Goal: Book appointment/travel/reservation

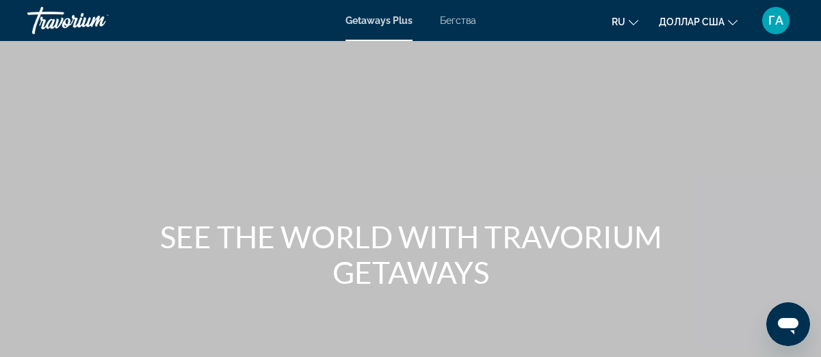
click at [618, 17] on font "ru" at bounding box center [619, 21] width 14 height 11
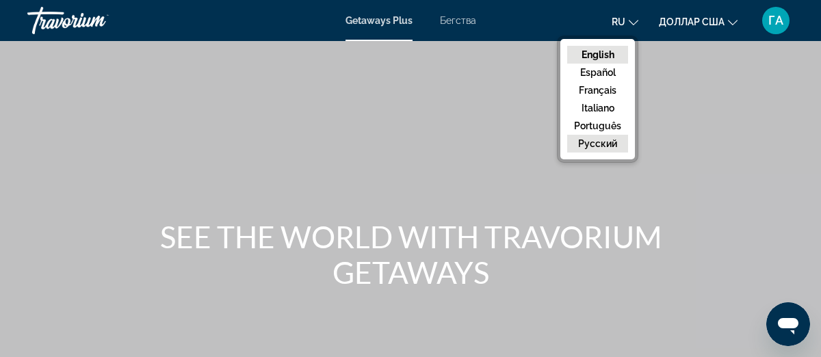
click at [595, 138] on button "русский" at bounding box center [597, 144] width 61 height 18
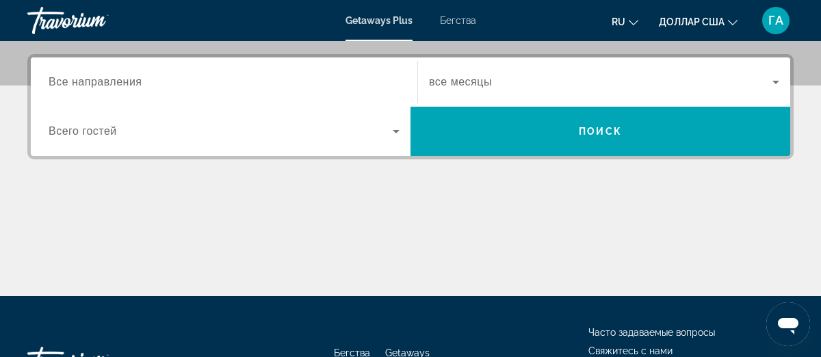
scroll to position [285, 0]
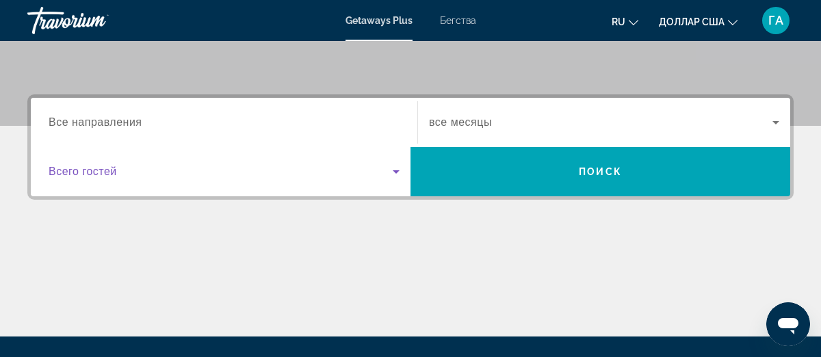
click at [397, 166] on icon "Виджет поиска" at bounding box center [396, 171] width 16 height 16
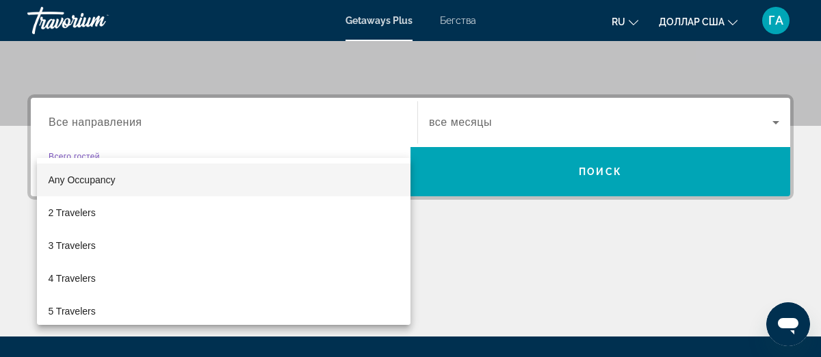
scroll to position [334, 0]
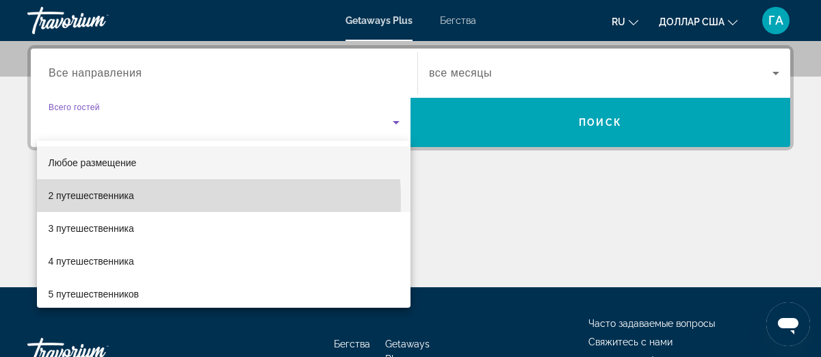
click at [142, 200] on mat-option "2 путешественника" at bounding box center [224, 195] width 374 height 33
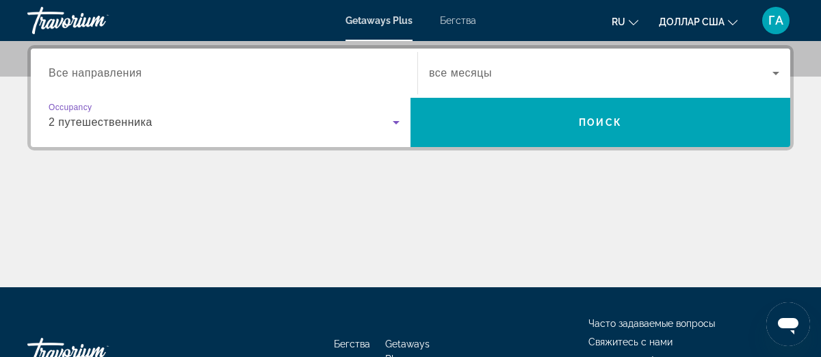
click at [563, 77] on span "Виджет поиска" at bounding box center [600, 73] width 343 height 16
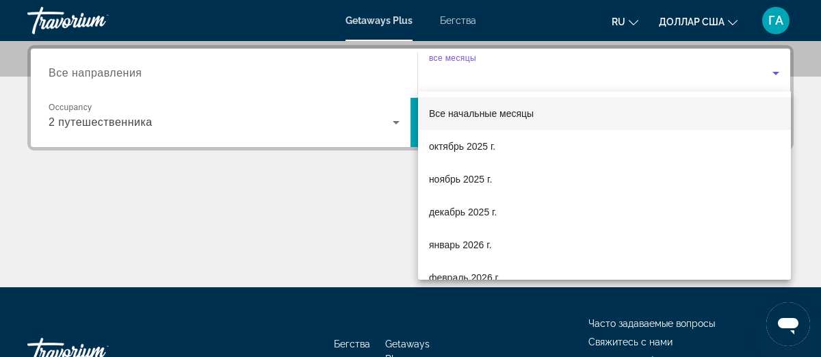
click at [545, 111] on mat-option "Все начальные месяцы" at bounding box center [604, 113] width 373 height 33
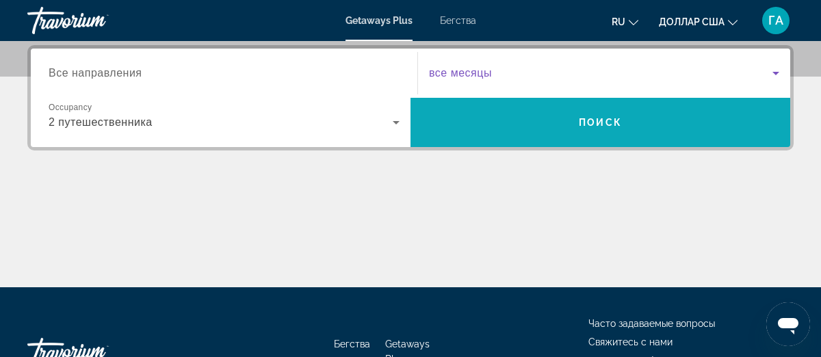
click at [560, 120] on span "Поиск" at bounding box center [600, 122] width 380 height 33
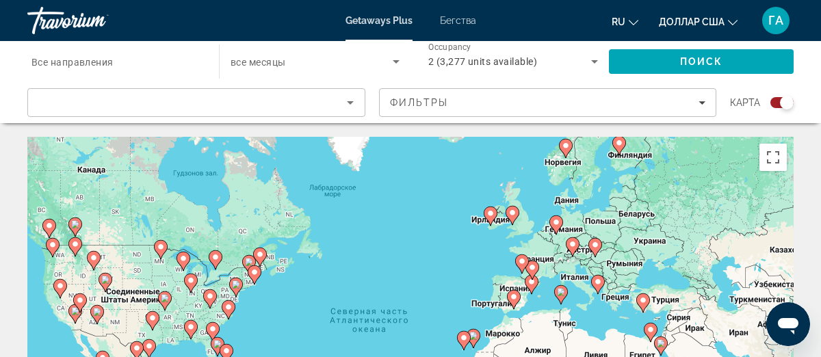
click at [648, 304] on gmp-advanced-marker "Основное содержание" at bounding box center [643, 303] width 14 height 21
type input "**********"
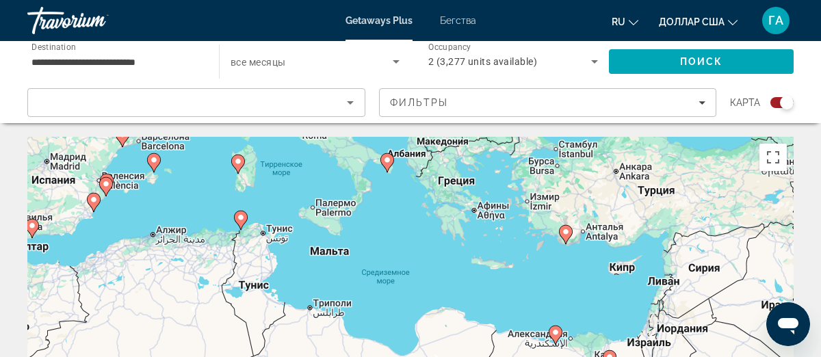
drag, startPoint x: 365, startPoint y: 274, endPoint x: 520, endPoint y: 179, distance: 182.1
click at [520, 179] on div "Чтобы активировать перетаскивание с помощью клавиатуры, нажмите Alt + Ввод. Пос…" at bounding box center [410, 342] width 766 height 410
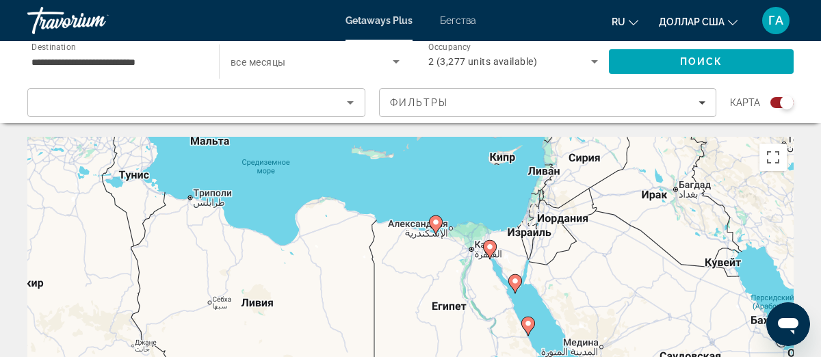
drag, startPoint x: 442, startPoint y: 276, endPoint x: 323, endPoint y: 178, distance: 154.5
click at [323, 178] on div "Чтобы активировать перетаскивание с помощью клавиатуры, нажмите Alt + Ввод. Пос…" at bounding box center [410, 342] width 766 height 410
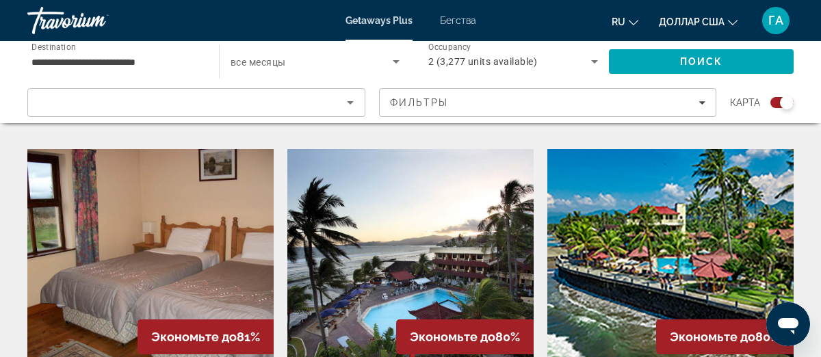
scroll to position [2012, 0]
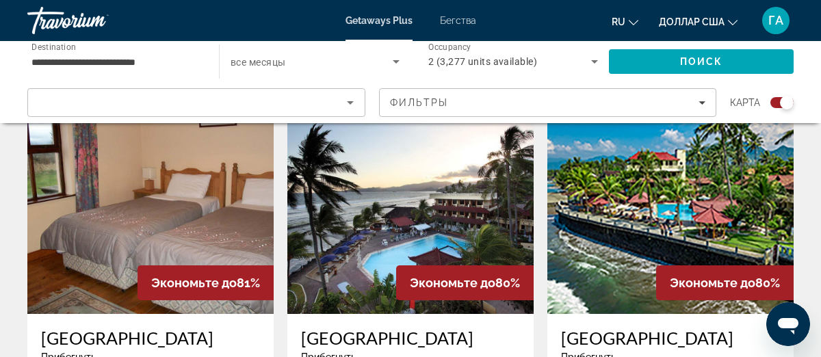
click at [450, 276] on span "Экономьте до" at bounding box center [453, 283] width 86 height 14
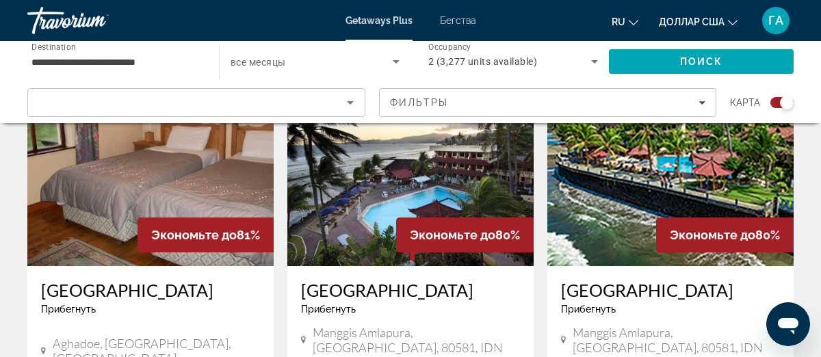
scroll to position [2114, 0]
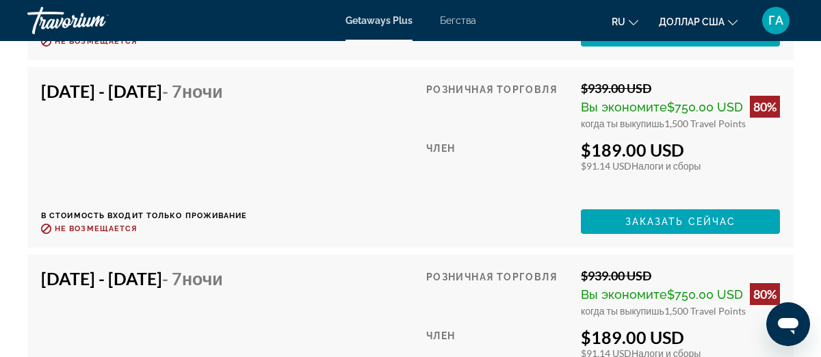
scroll to position [4144, 0]
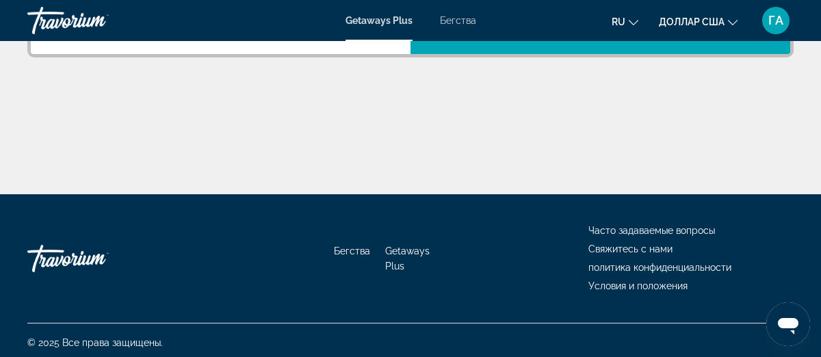
scroll to position [432, 0]
